Goal: Task Accomplishment & Management: Manage account settings

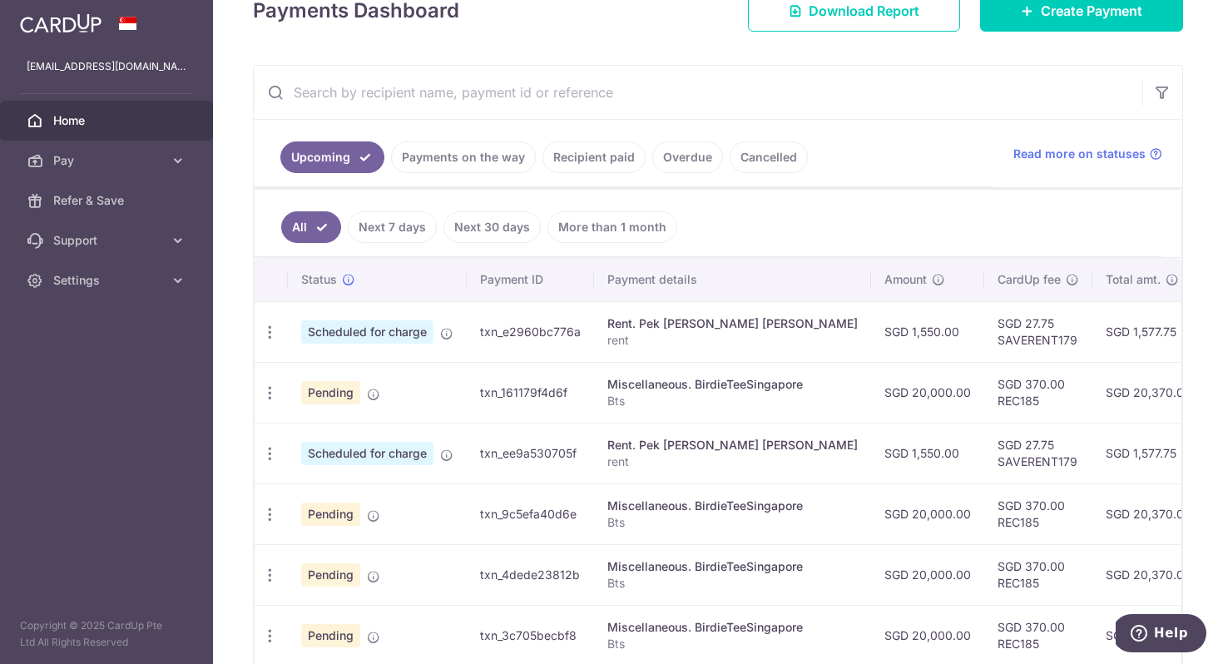
scroll to position [314, 0]
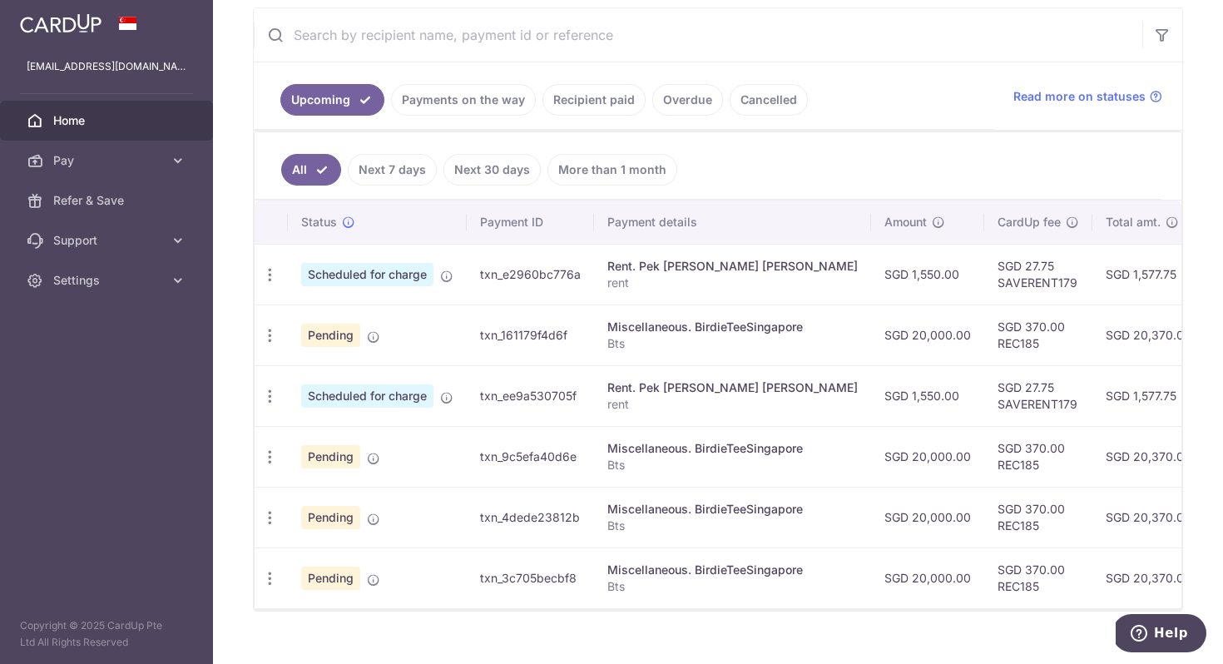
click at [470, 104] on link "Payments on the way" at bounding box center [463, 100] width 145 height 32
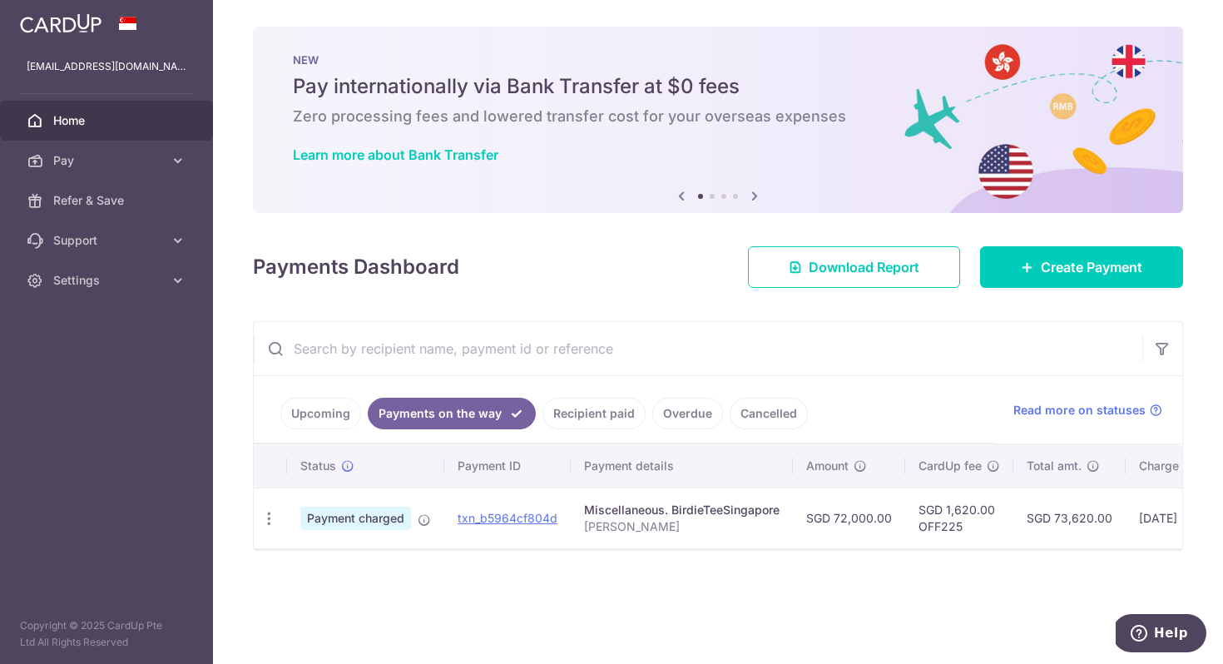
scroll to position [0, 0]
click at [575, 419] on link "Recipient paid" at bounding box center [593, 414] width 103 height 32
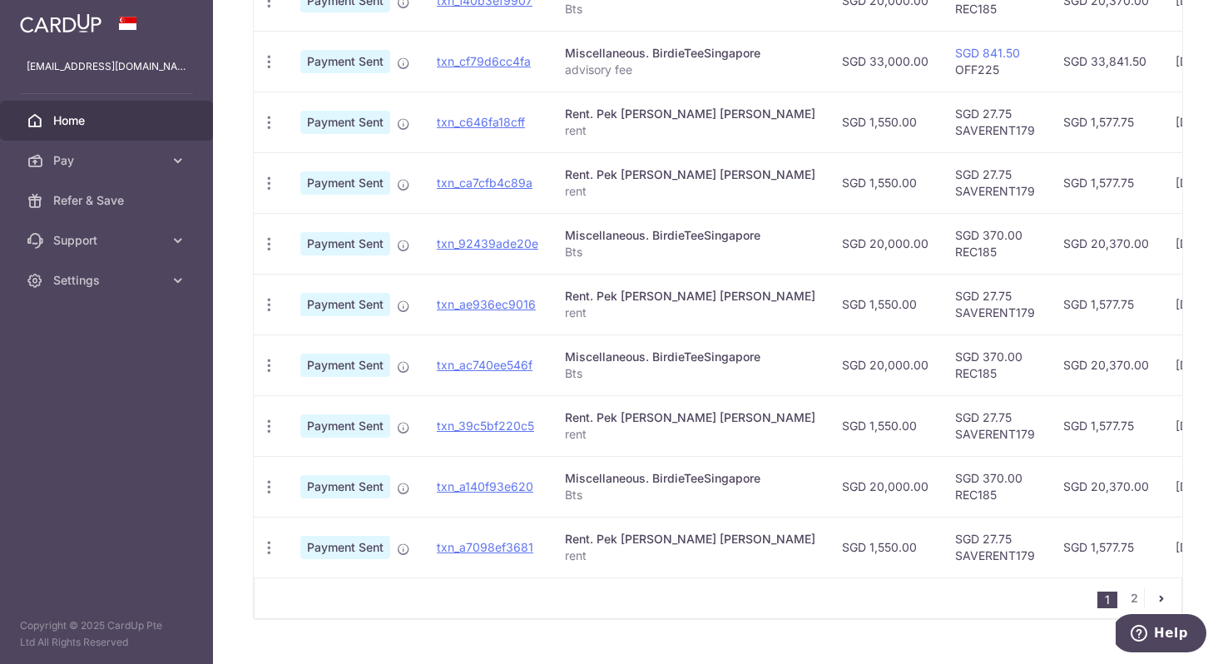
scroll to position [561, 0]
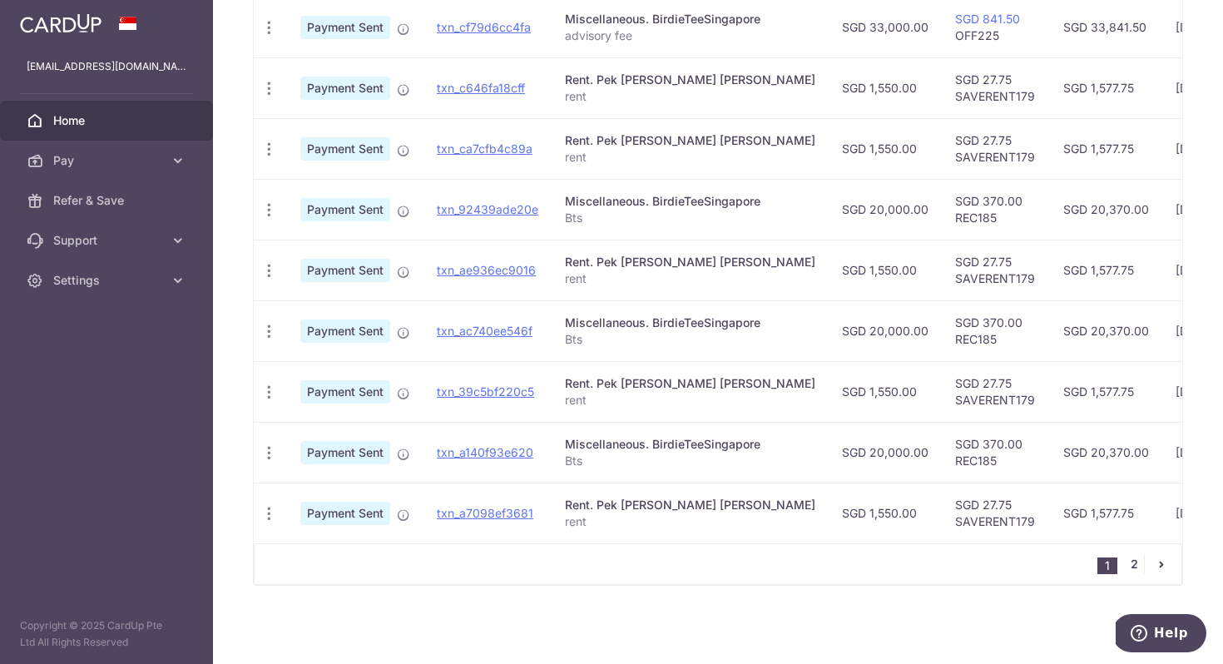
click at [1132, 561] on link "2" at bounding box center [1134, 564] width 20 height 20
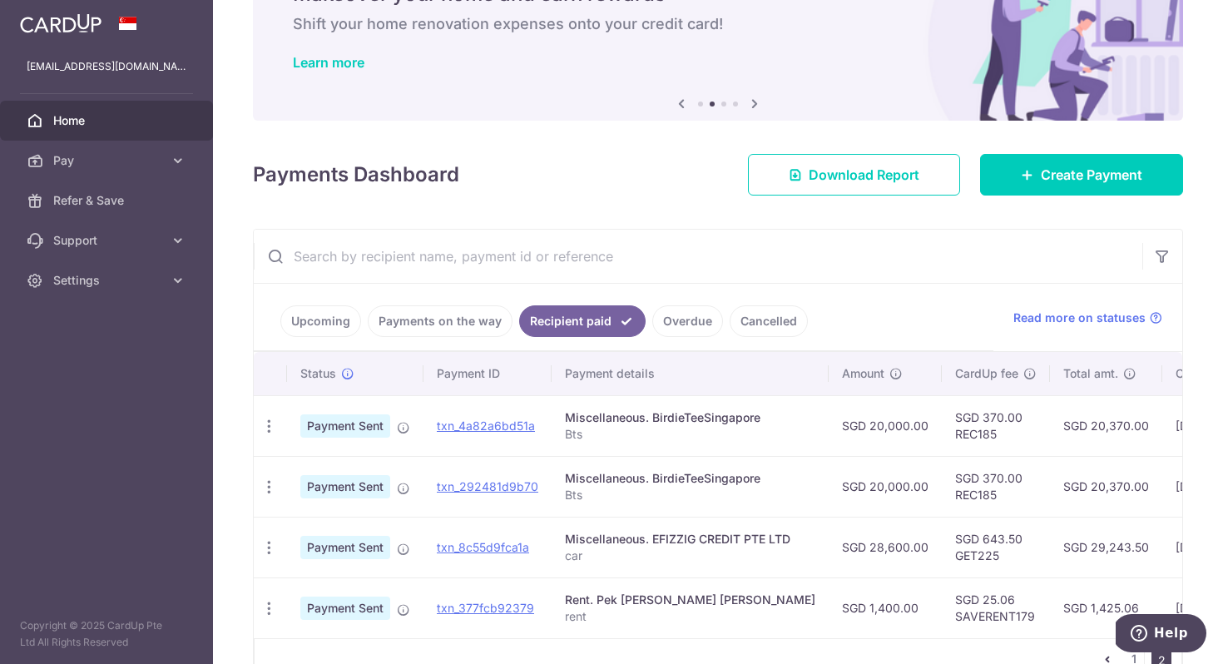
scroll to position [134, 0]
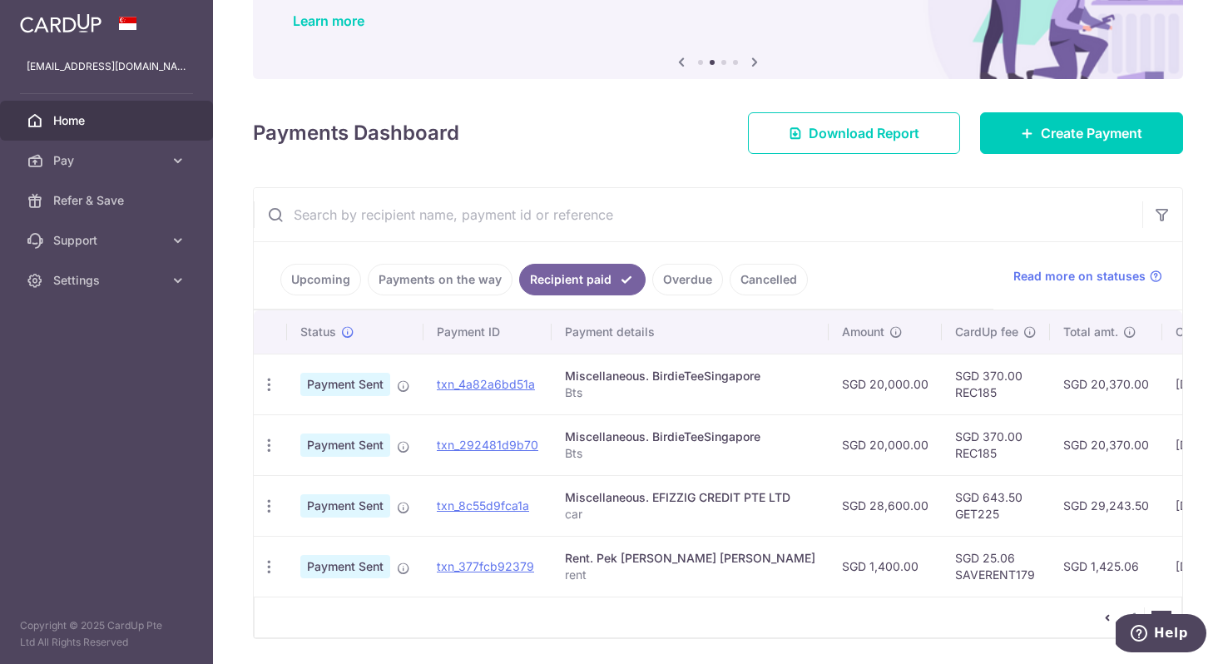
click at [473, 277] on link "Payments on the way" at bounding box center [440, 280] width 145 height 32
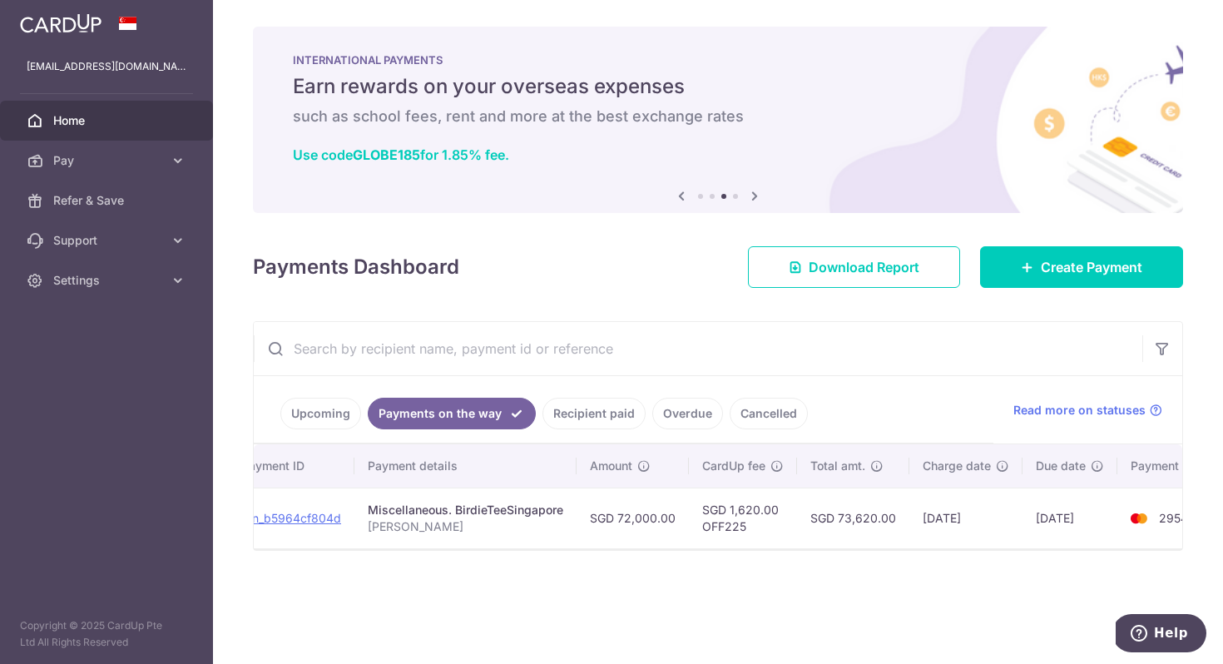
scroll to position [0, 217]
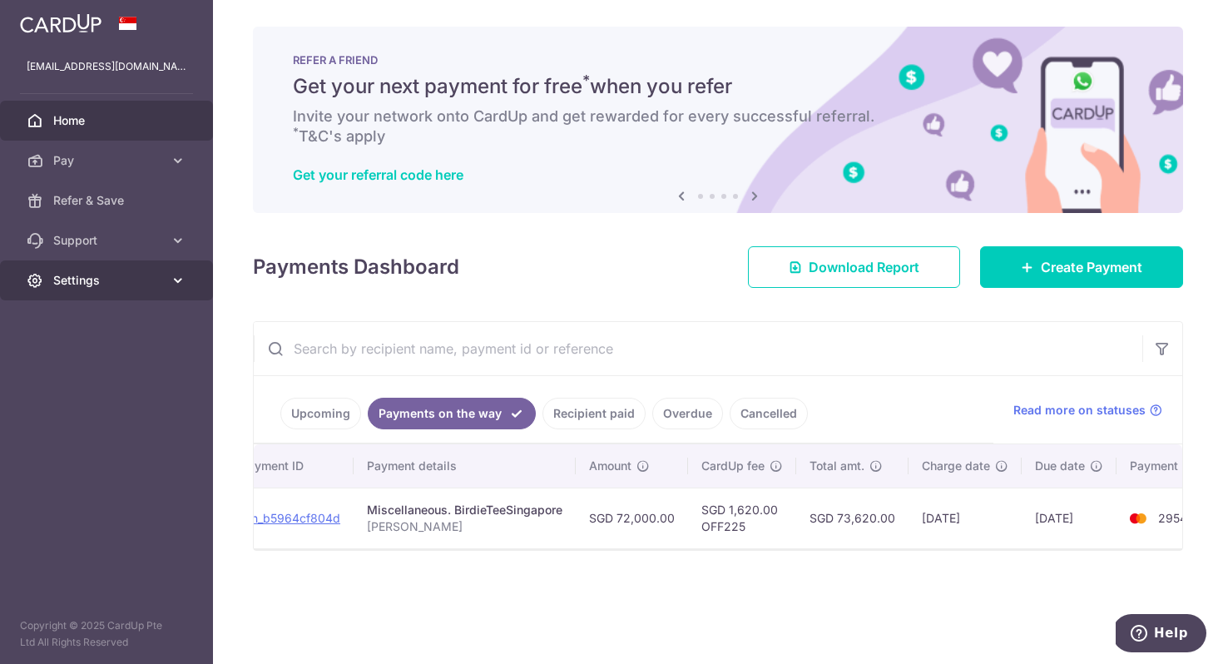
click at [164, 283] on link "Settings" at bounding box center [106, 280] width 213 height 40
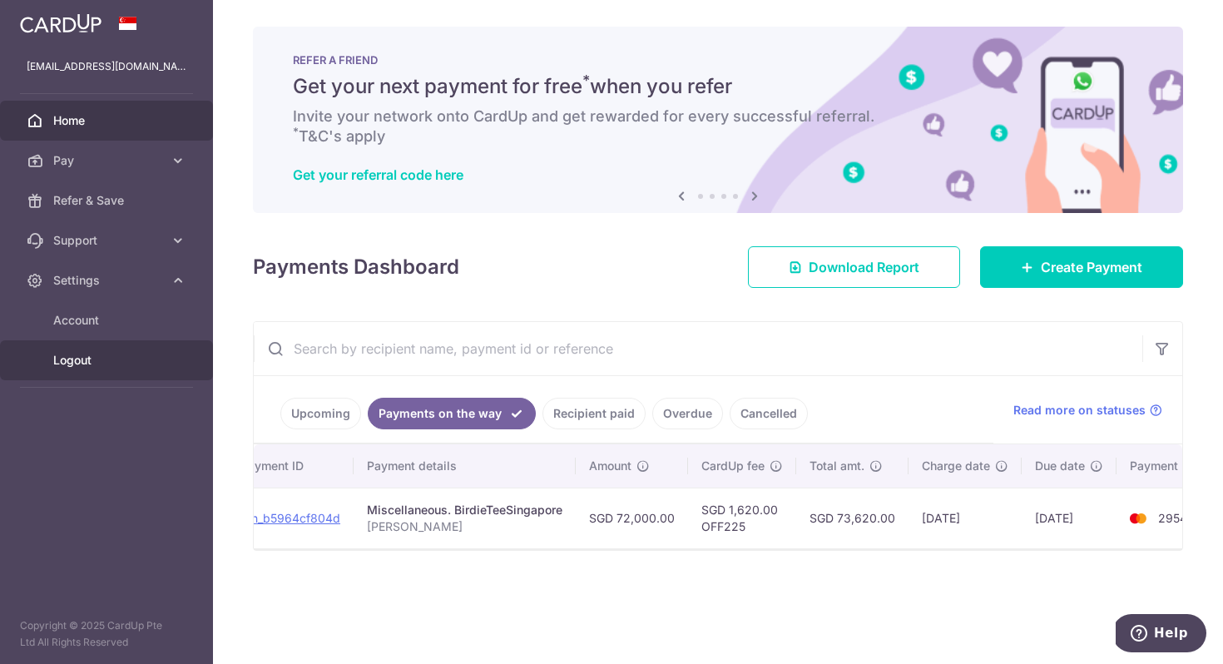
click at [64, 360] on span "Logout" at bounding box center [108, 360] width 110 height 17
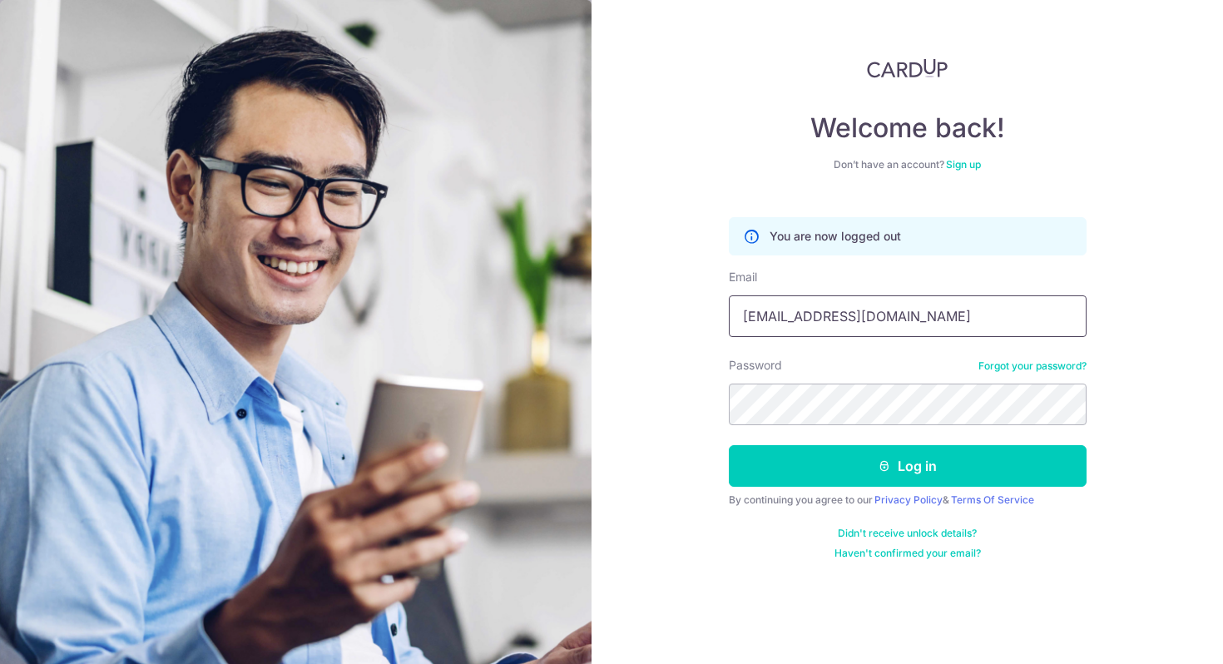
click at [929, 328] on input "[EMAIL_ADDRESS][DOMAIN_NAME]" at bounding box center [908, 316] width 358 height 42
type input "[EMAIL_ADDRESS][DOMAIN_NAME]"
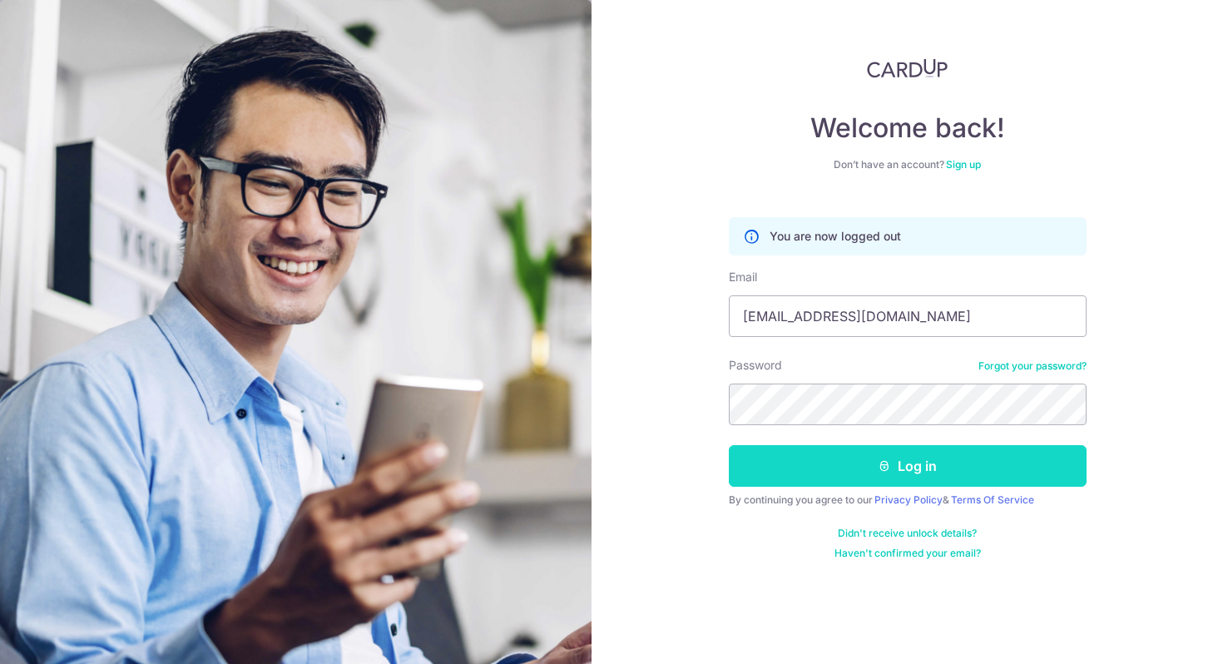
click at [840, 466] on button "Log in" at bounding box center [908, 466] width 358 height 42
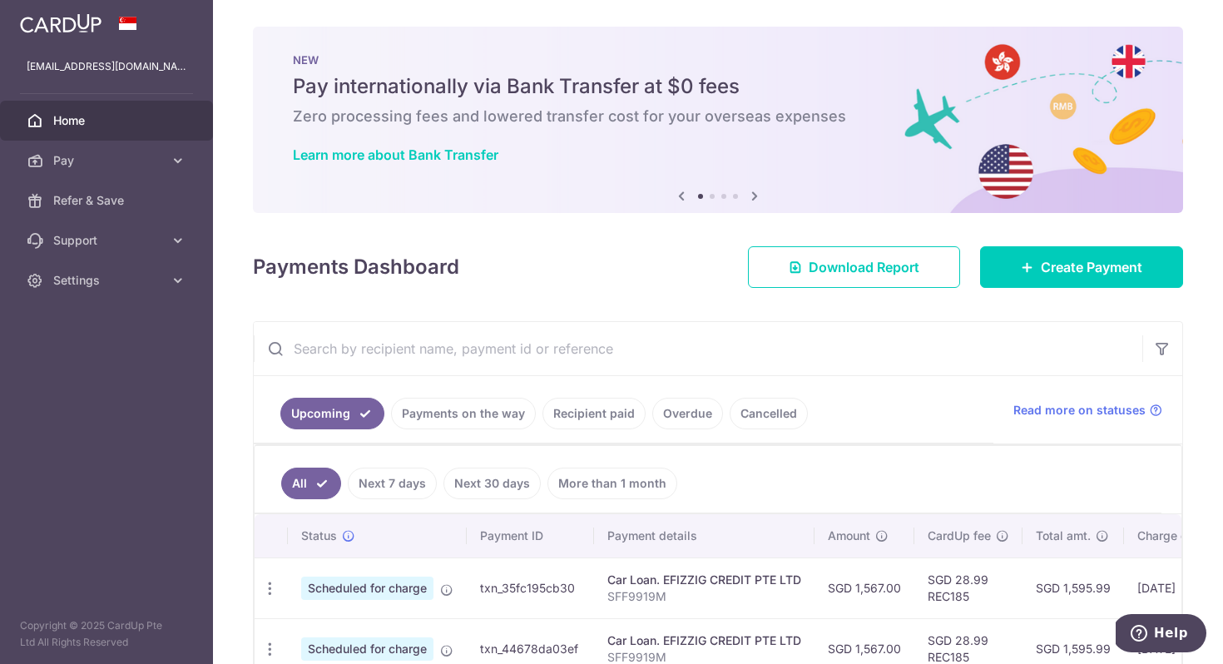
scroll to position [166, 0]
